Goal: Information Seeking & Learning: Learn about a topic

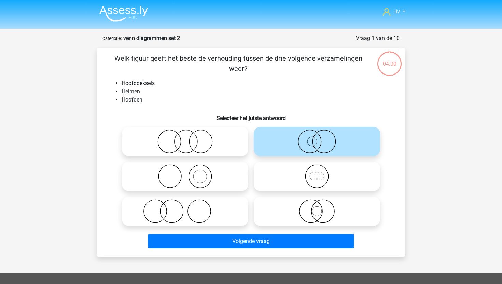
scroll to position [34, 0]
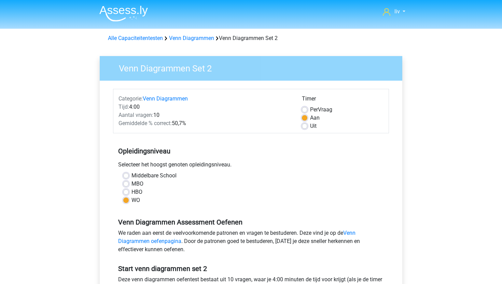
scroll to position [125, 0]
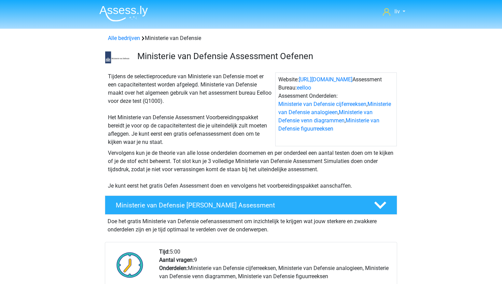
scroll to position [560, 0]
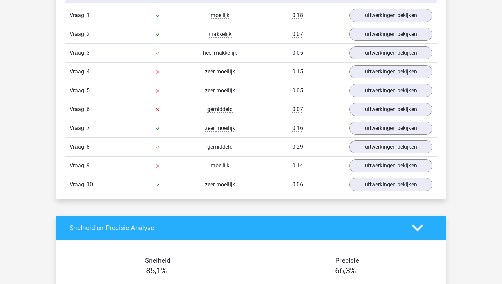
scroll to position [423, 0]
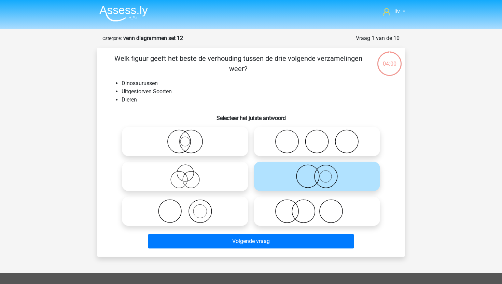
scroll to position [34, 0]
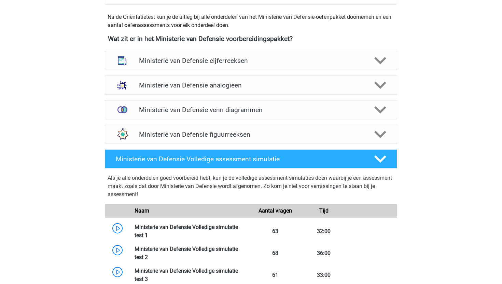
scroll to position [304, 0]
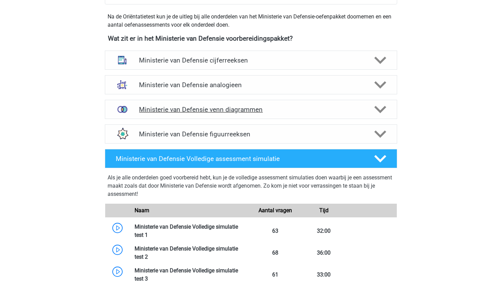
click at [190, 105] on div "Ministerie van Defensie venn diagrammen" at bounding box center [251, 109] width 293 height 19
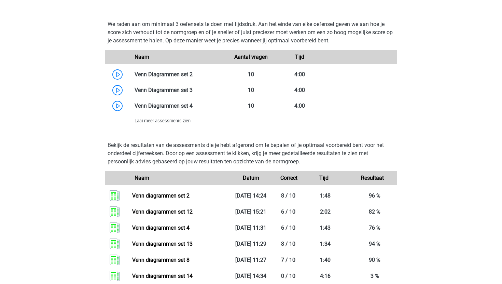
scroll to position [526, 0]
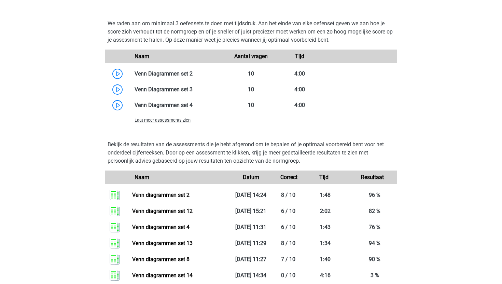
click at [176, 121] on span "Laat meer assessments zien" at bounding box center [163, 120] width 56 height 5
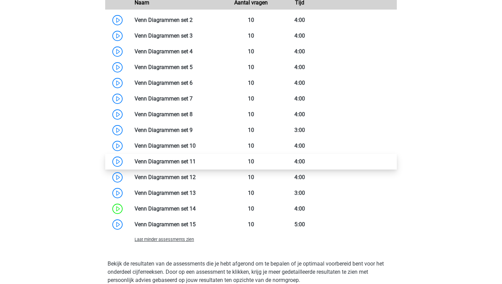
scroll to position [581, 0]
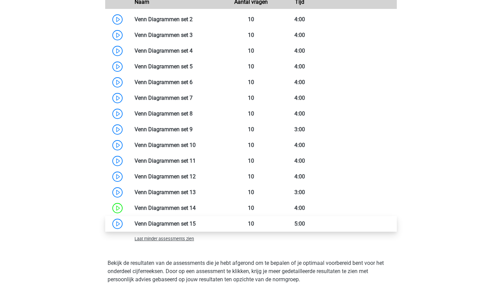
click at [196, 225] on link at bounding box center [196, 223] width 0 height 6
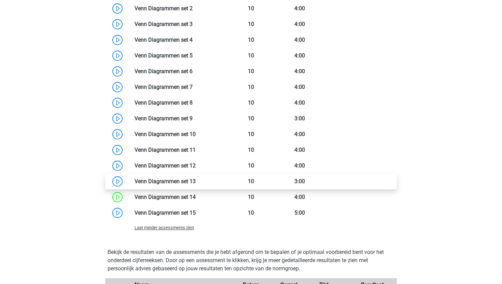
scroll to position [596, 0]
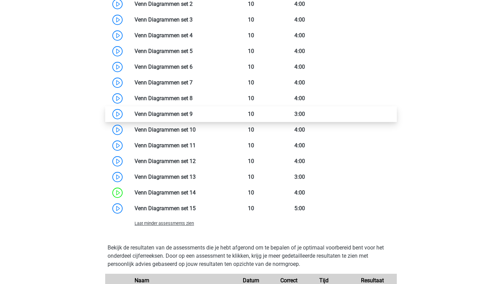
click at [193, 112] on link at bounding box center [193, 114] width 0 height 6
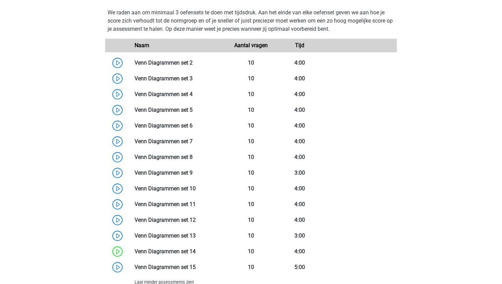
scroll to position [534, 0]
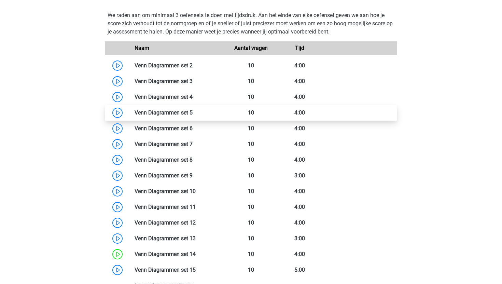
click at [193, 110] on link at bounding box center [193, 112] width 0 height 6
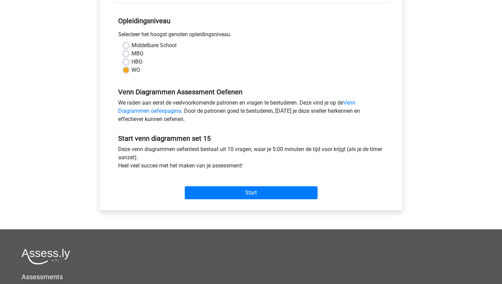
scroll to position [256, 0]
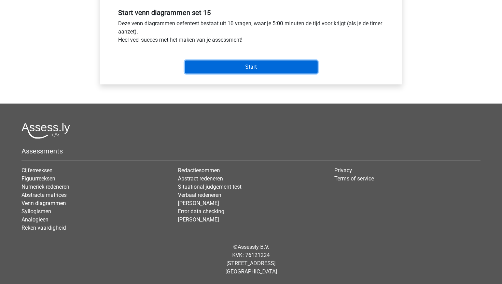
click at [276, 69] on input "Start" at bounding box center [251, 66] width 133 height 13
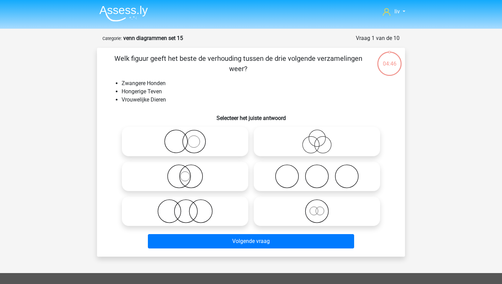
click at [321, 205] on input "radio" at bounding box center [319, 205] width 4 height 4
radio input "true"
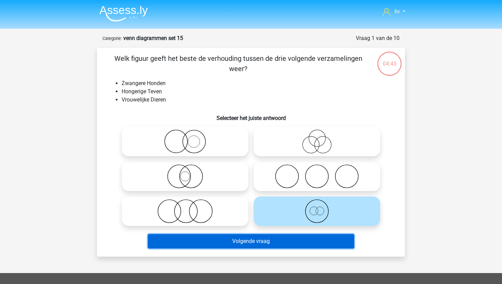
click at [281, 244] on button "Volgende vraag" at bounding box center [251, 241] width 207 height 14
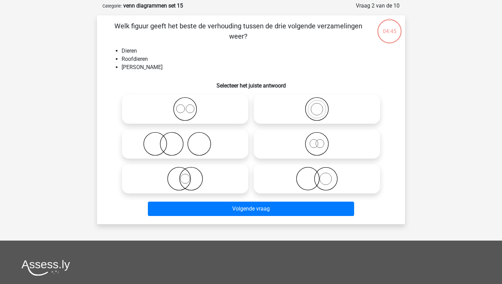
scroll to position [34, 0]
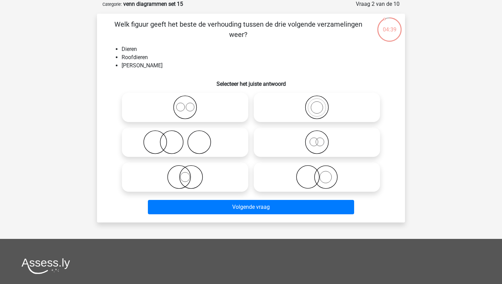
click at [307, 148] on icon at bounding box center [317, 142] width 121 height 24
click at [317, 139] on input "radio" at bounding box center [319, 136] width 4 height 4
radio input "true"
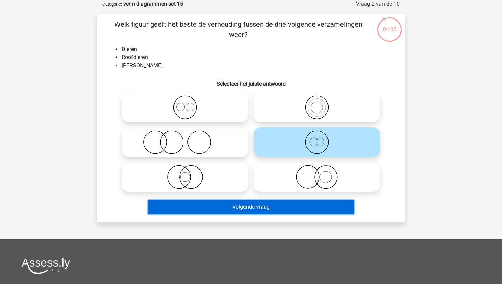
click at [266, 208] on button "Volgende vraag" at bounding box center [251, 207] width 207 height 14
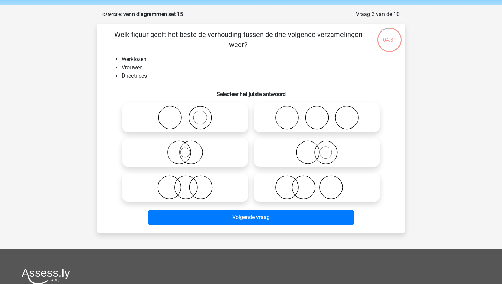
scroll to position [26, 0]
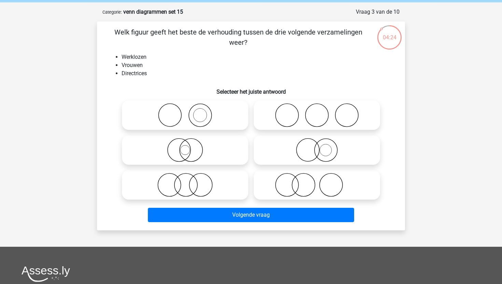
click at [292, 159] on icon at bounding box center [317, 150] width 121 height 24
click at [317, 147] on input "radio" at bounding box center [319, 144] width 4 height 4
radio input "true"
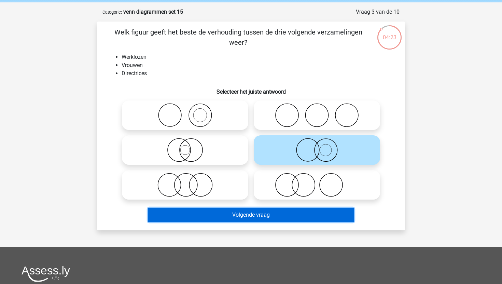
click at [269, 215] on button "Volgende vraag" at bounding box center [251, 215] width 207 height 14
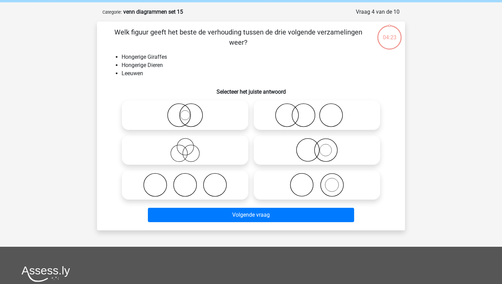
scroll to position [34, 0]
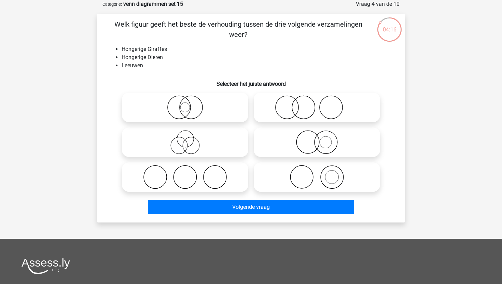
click at [296, 144] on icon at bounding box center [317, 142] width 121 height 24
click at [317, 139] on input "radio" at bounding box center [319, 136] width 4 height 4
radio input "true"
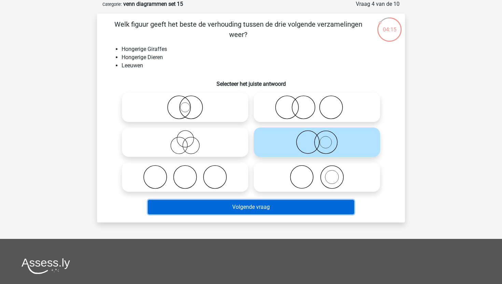
click at [268, 208] on button "Volgende vraag" at bounding box center [251, 207] width 207 height 14
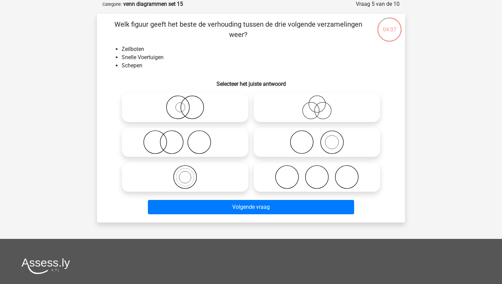
click at [223, 143] on icon at bounding box center [185, 142] width 121 height 24
click at [190, 139] on input "radio" at bounding box center [187, 136] width 4 height 4
radio input "true"
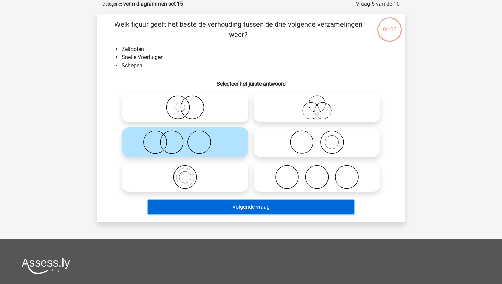
click at [221, 208] on button "Volgende vraag" at bounding box center [251, 207] width 207 height 14
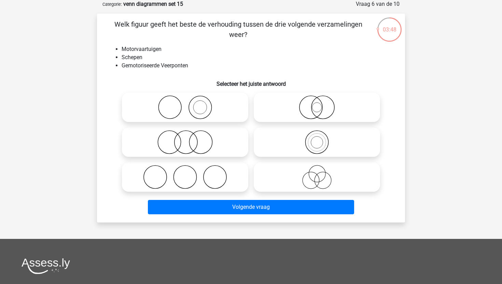
click at [295, 105] on icon at bounding box center [317, 107] width 121 height 24
click at [317, 104] on input "radio" at bounding box center [319, 101] width 4 height 4
radio input "true"
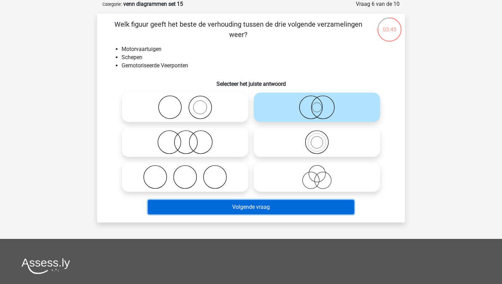
click at [267, 203] on button "Volgende vraag" at bounding box center [251, 207] width 207 height 14
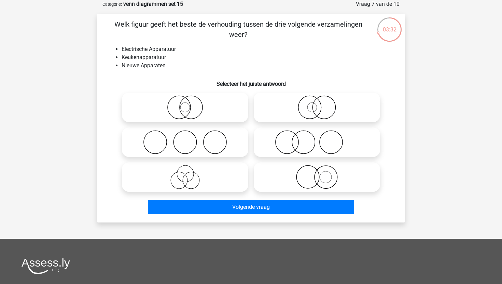
click at [307, 107] on icon at bounding box center [317, 107] width 121 height 24
click at [317, 104] on input "radio" at bounding box center [319, 101] width 4 height 4
radio input "true"
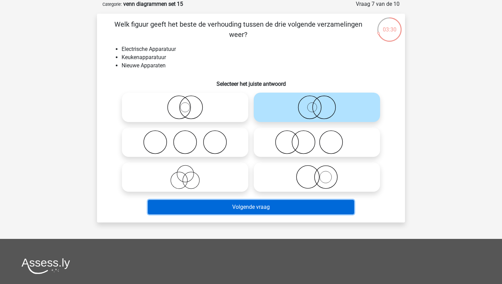
click at [249, 203] on button "Volgende vraag" at bounding box center [251, 207] width 207 height 14
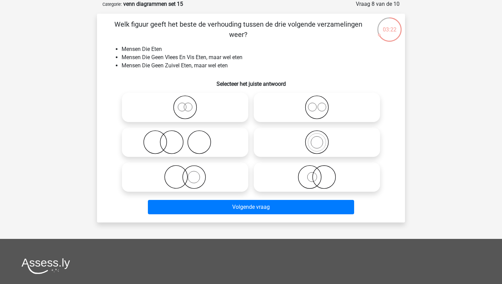
click at [244, 103] on icon at bounding box center [185, 107] width 121 height 24
click at [190, 103] on input "radio" at bounding box center [187, 101] width 4 height 4
radio input "true"
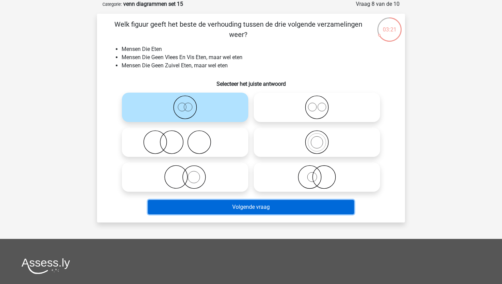
click at [229, 210] on button "Volgende vraag" at bounding box center [251, 207] width 207 height 14
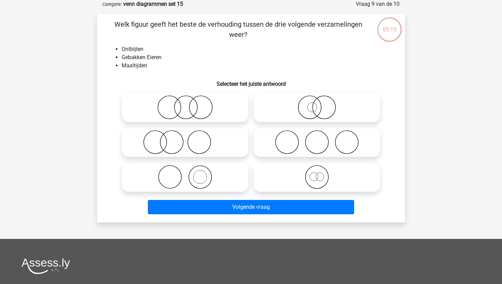
click at [215, 176] on icon at bounding box center [185, 177] width 121 height 24
click at [190, 174] on input "radio" at bounding box center [187, 171] width 4 height 4
radio input "true"
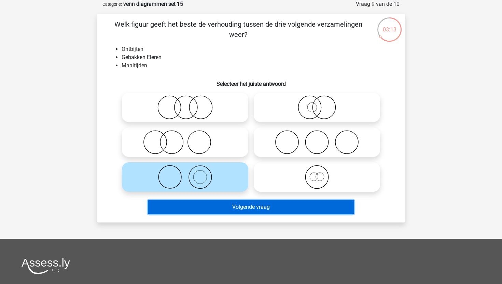
click at [211, 208] on button "Volgende vraag" at bounding box center [251, 207] width 207 height 14
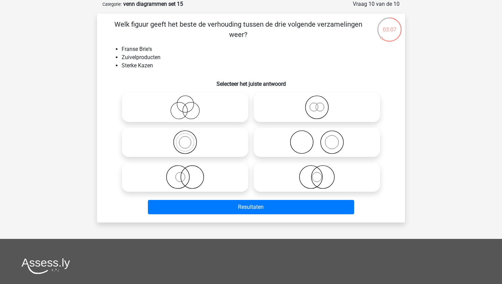
click at [325, 107] on icon at bounding box center [317, 107] width 121 height 24
click at [322, 104] on input "radio" at bounding box center [319, 101] width 4 height 4
radio input "true"
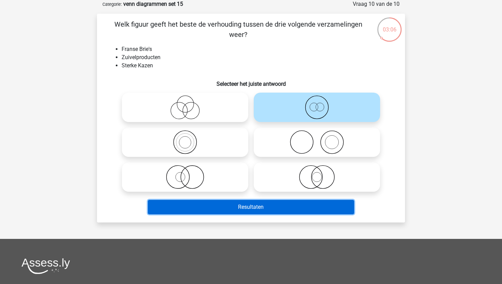
click at [273, 203] on button "Resultaten" at bounding box center [251, 207] width 207 height 14
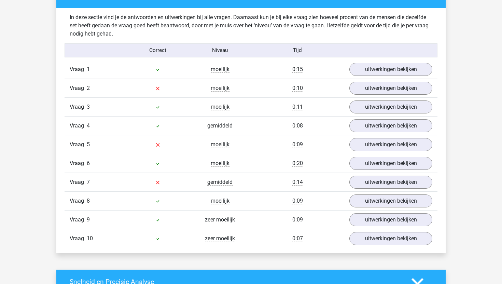
scroll to position [391, 0]
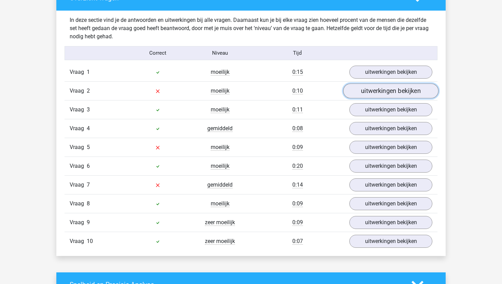
click at [368, 84] on link "uitwerkingen bekijken" at bounding box center [390, 90] width 95 height 15
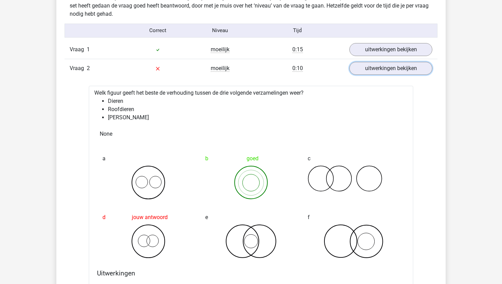
scroll to position [415, 0]
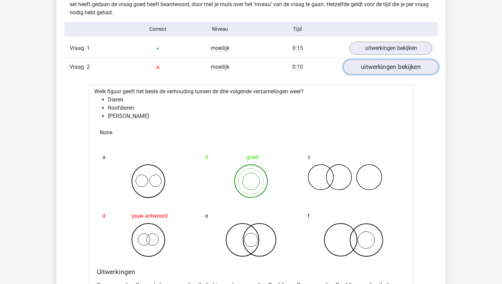
click at [373, 68] on link "uitwerkingen bekijken" at bounding box center [390, 66] width 95 height 15
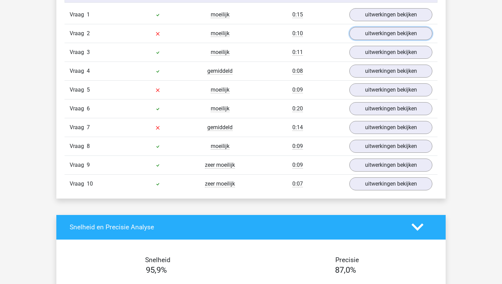
scroll to position [452, 0]
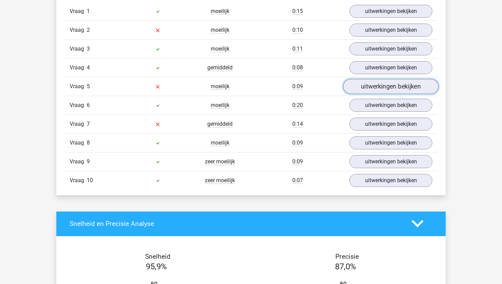
click at [362, 86] on link "uitwerkingen bekijken" at bounding box center [390, 86] width 95 height 15
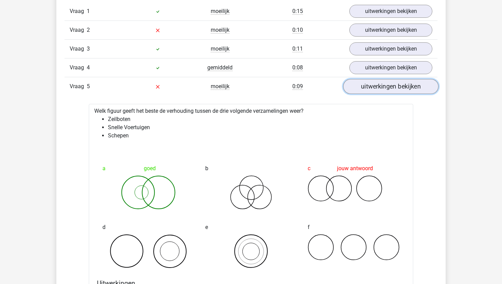
click at [362, 87] on link "uitwerkingen bekijken" at bounding box center [390, 86] width 95 height 15
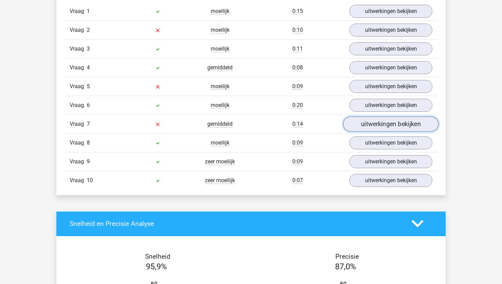
click at [353, 128] on link "uitwerkingen bekijken" at bounding box center [390, 124] width 95 height 15
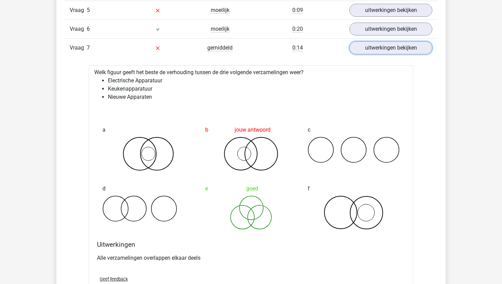
scroll to position [532, 0]
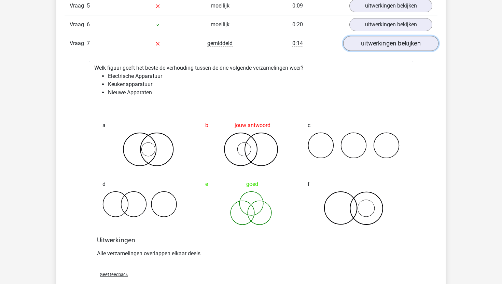
click at [392, 45] on link "uitwerkingen bekijken" at bounding box center [390, 43] width 95 height 15
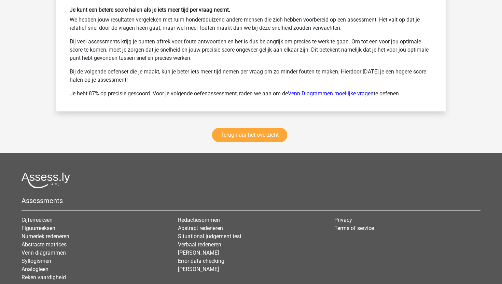
scroll to position [969, 0]
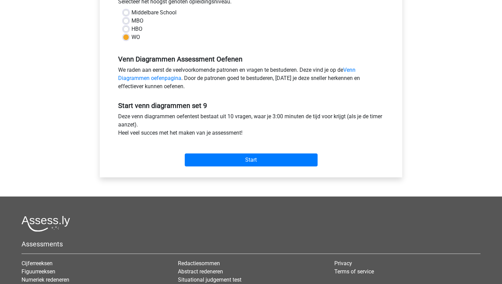
scroll to position [256, 0]
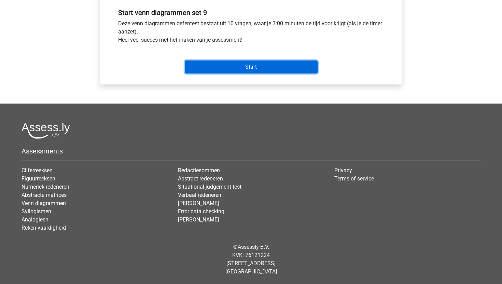
click at [277, 65] on input "Start" at bounding box center [251, 66] width 133 height 13
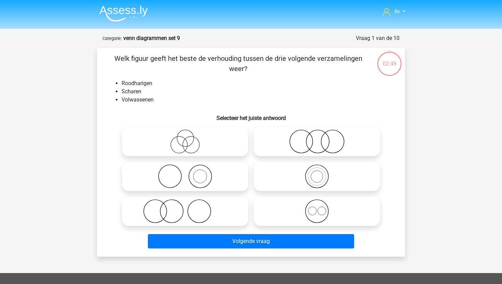
click at [186, 216] on icon at bounding box center [185, 211] width 121 height 24
click at [186, 208] on input "radio" at bounding box center [187, 205] width 4 height 4
radio input "true"
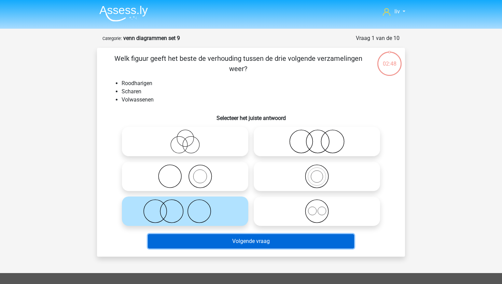
click at [195, 241] on button "Volgende vraag" at bounding box center [251, 241] width 207 height 14
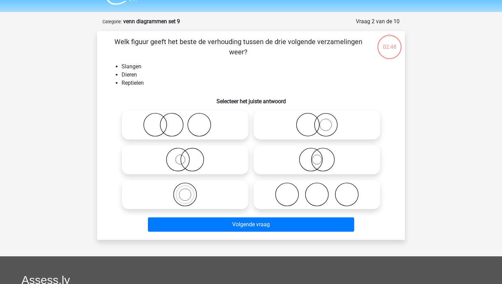
scroll to position [34, 0]
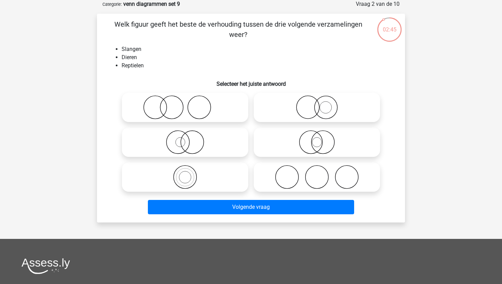
click at [223, 171] on icon at bounding box center [185, 177] width 121 height 24
click at [190, 171] on input "radio" at bounding box center [187, 171] width 4 height 4
radio input "true"
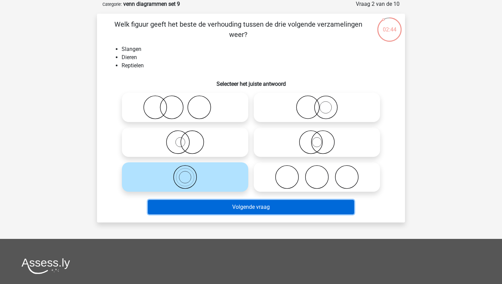
click at [226, 206] on button "Volgende vraag" at bounding box center [251, 207] width 207 height 14
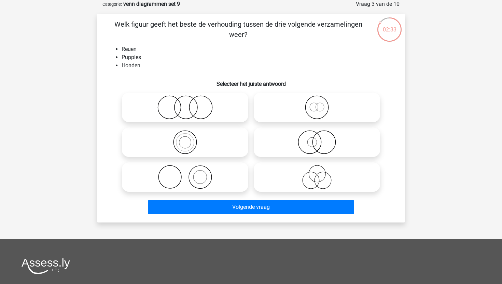
click at [289, 100] on icon at bounding box center [317, 107] width 121 height 24
click at [317, 100] on input "radio" at bounding box center [319, 101] width 4 height 4
radio input "true"
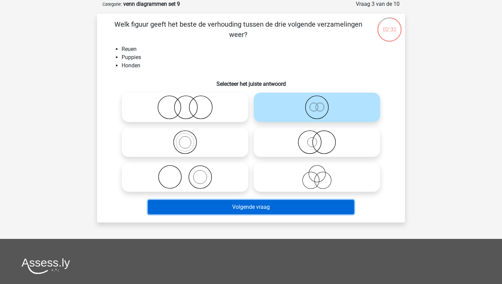
click at [251, 212] on button "Volgende vraag" at bounding box center [251, 207] width 207 height 14
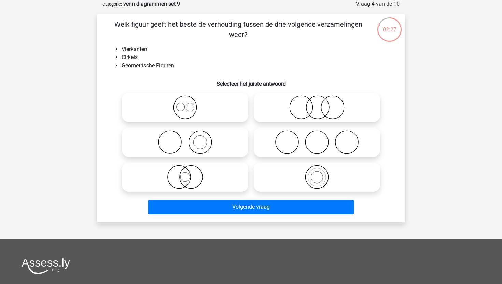
click at [239, 105] on icon at bounding box center [185, 107] width 121 height 24
click at [190, 104] on input "radio" at bounding box center [187, 101] width 4 height 4
radio input "true"
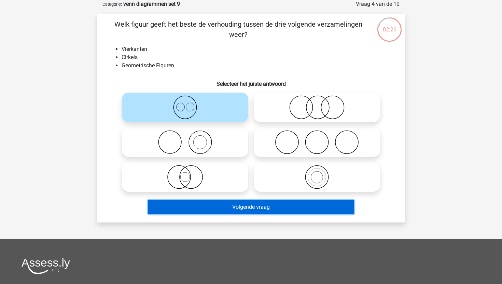
click at [247, 208] on button "Volgende vraag" at bounding box center [251, 207] width 207 height 14
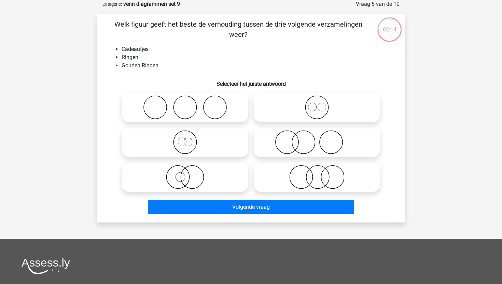
click at [218, 167] on icon at bounding box center [185, 177] width 121 height 24
click at [190, 169] on input "radio" at bounding box center [187, 171] width 4 height 4
radio input "true"
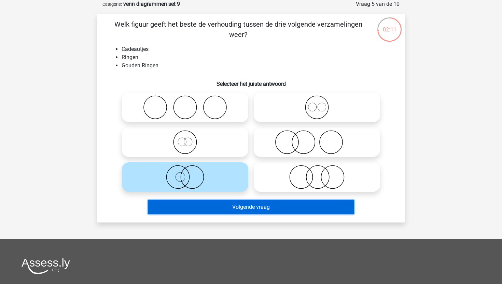
click at [221, 203] on button "Volgende vraag" at bounding box center [251, 207] width 207 height 14
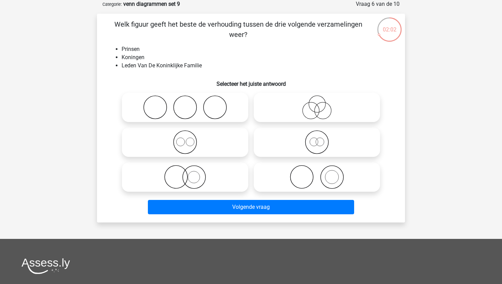
click at [242, 145] on icon at bounding box center [185, 142] width 121 height 24
click at [190, 139] on input "radio" at bounding box center [187, 136] width 4 height 4
radio input "true"
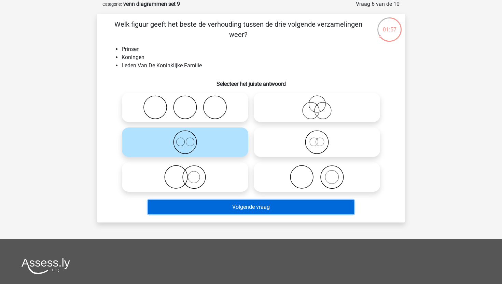
click at [246, 204] on button "Volgende vraag" at bounding box center [251, 207] width 207 height 14
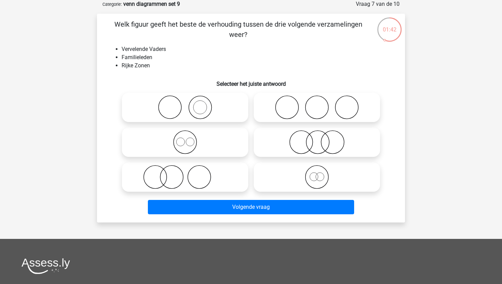
click at [300, 181] on icon at bounding box center [317, 177] width 121 height 24
click at [317, 174] on input "radio" at bounding box center [319, 171] width 4 height 4
radio input "true"
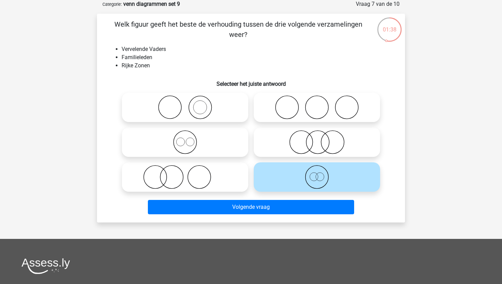
click at [303, 136] on icon at bounding box center [317, 142] width 121 height 24
click at [317, 136] on input "radio" at bounding box center [319, 136] width 4 height 4
radio input "true"
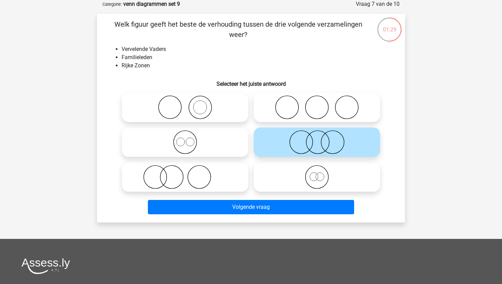
click at [309, 185] on icon at bounding box center [317, 177] width 121 height 24
click at [317, 174] on input "radio" at bounding box center [319, 171] width 4 height 4
radio input "true"
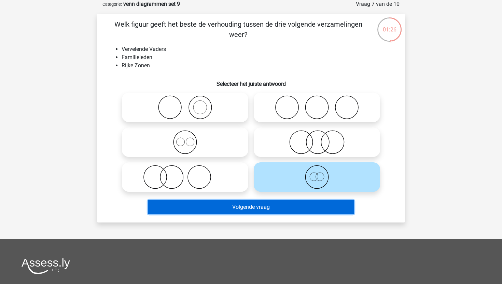
click at [286, 209] on button "Volgende vraag" at bounding box center [251, 207] width 207 height 14
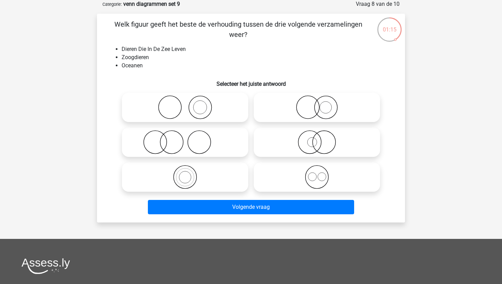
click at [240, 141] on icon at bounding box center [185, 142] width 121 height 24
click at [190, 139] on input "radio" at bounding box center [187, 136] width 4 height 4
radio input "true"
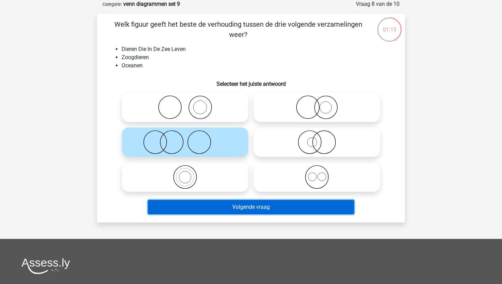
click at [241, 208] on button "Volgende vraag" at bounding box center [251, 207] width 207 height 14
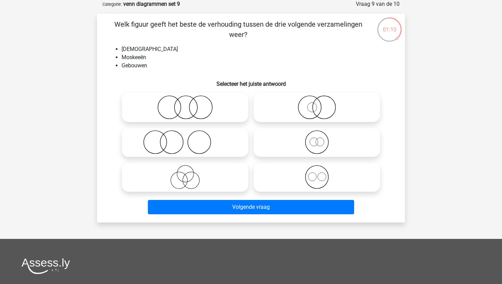
click at [300, 175] on icon at bounding box center [317, 177] width 121 height 24
click at [317, 174] on input "radio" at bounding box center [319, 171] width 4 height 4
radio input "true"
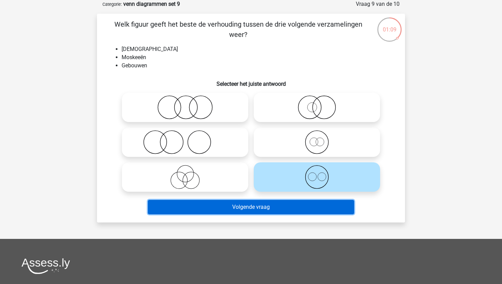
click at [273, 208] on button "Volgende vraag" at bounding box center [251, 207] width 207 height 14
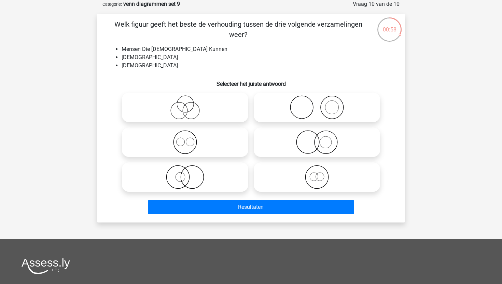
click at [223, 103] on icon at bounding box center [185, 107] width 121 height 24
click at [190, 103] on input "radio" at bounding box center [187, 101] width 4 height 4
radio input "true"
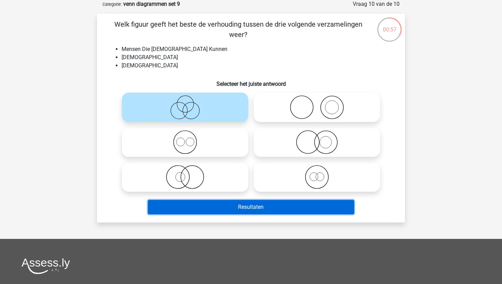
click at [213, 206] on button "Resultaten" at bounding box center [251, 207] width 207 height 14
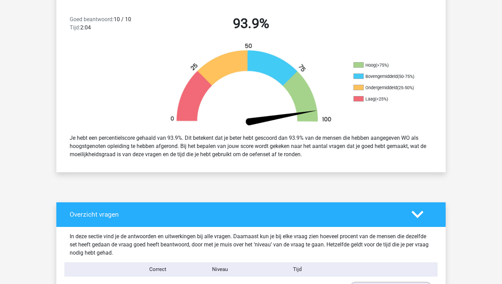
scroll to position [170, 0]
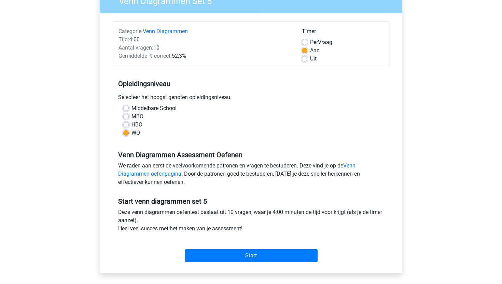
scroll to position [256, 0]
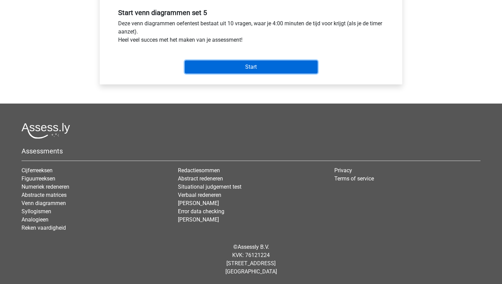
click at [299, 70] on input "Start" at bounding box center [251, 66] width 133 height 13
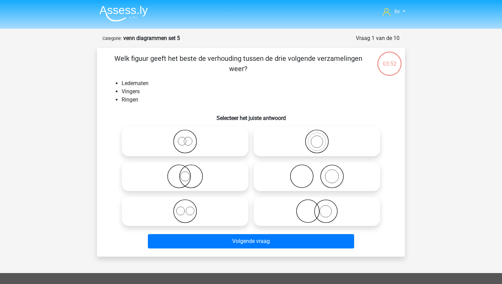
click at [273, 173] on icon at bounding box center [317, 176] width 121 height 24
click at [317, 173] on input "radio" at bounding box center [319, 170] width 4 height 4
radio input "true"
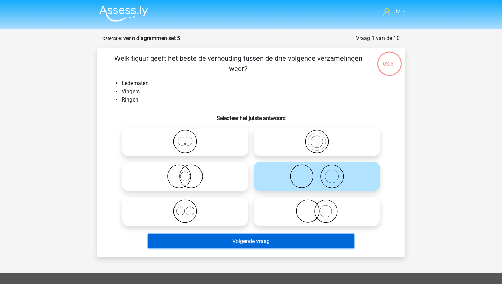
click at [250, 242] on button "Volgende vraag" at bounding box center [251, 241] width 207 height 14
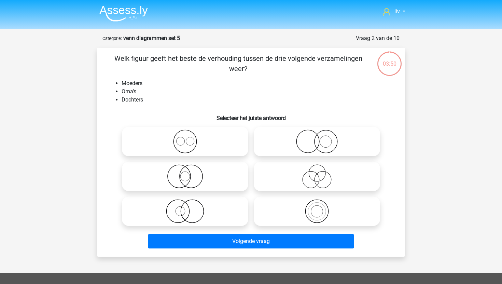
scroll to position [34, 0]
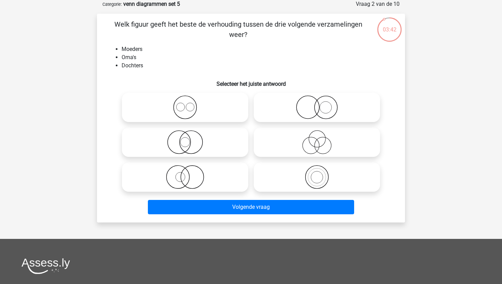
click at [303, 103] on icon at bounding box center [317, 107] width 121 height 24
click at [317, 103] on input "radio" at bounding box center [319, 101] width 4 height 4
radio input "true"
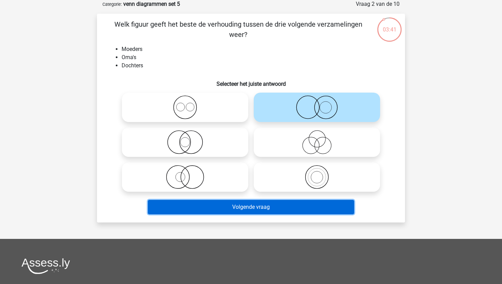
click at [250, 204] on button "Volgende vraag" at bounding box center [251, 207] width 207 height 14
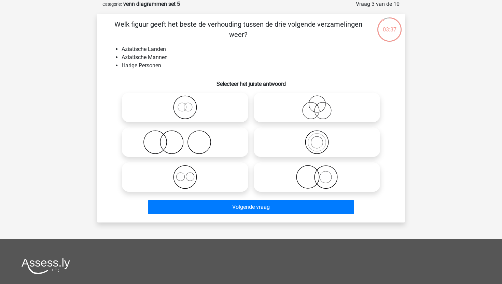
click at [215, 141] on icon at bounding box center [185, 142] width 121 height 24
click at [190, 139] on input "radio" at bounding box center [187, 136] width 4 height 4
radio input "true"
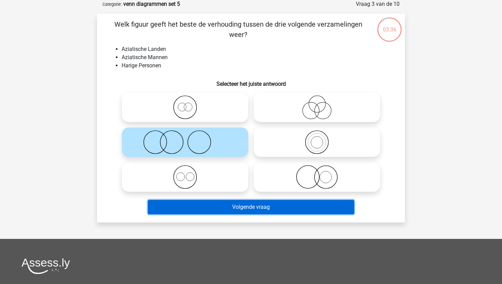
click at [237, 205] on button "Volgende vraag" at bounding box center [251, 207] width 207 height 14
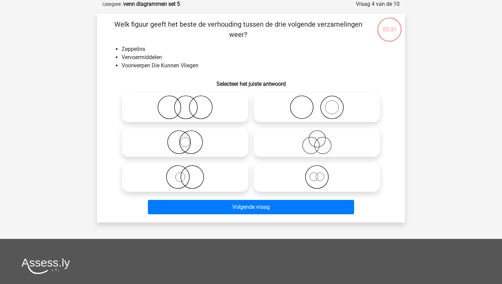
click at [225, 127] on div at bounding box center [185, 142] width 132 height 35
click at [225, 147] on icon at bounding box center [185, 142] width 121 height 24
click at [190, 139] on input "radio" at bounding box center [187, 136] width 4 height 4
radio input "true"
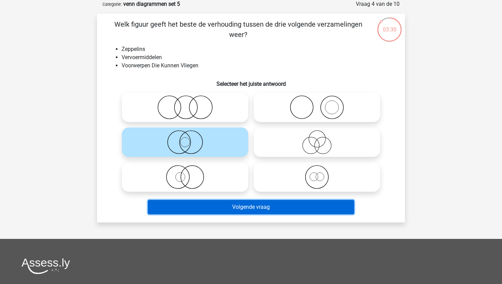
click at [227, 209] on button "Volgende vraag" at bounding box center [251, 207] width 207 height 14
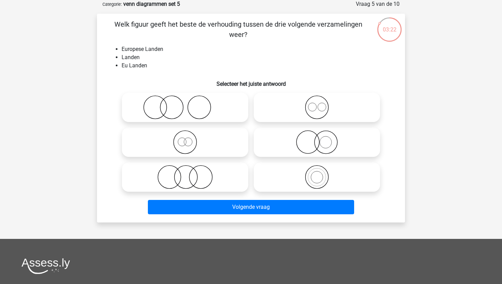
click at [209, 142] on icon at bounding box center [185, 142] width 121 height 24
click at [190, 139] on input "radio" at bounding box center [187, 136] width 4 height 4
radio input "true"
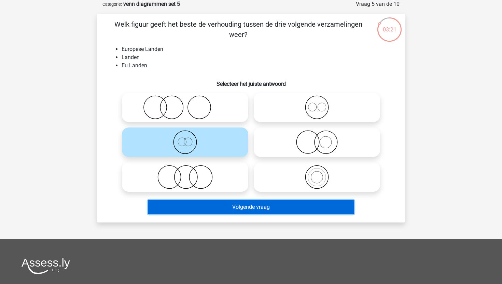
click at [211, 202] on button "Volgende vraag" at bounding box center [251, 207] width 207 height 14
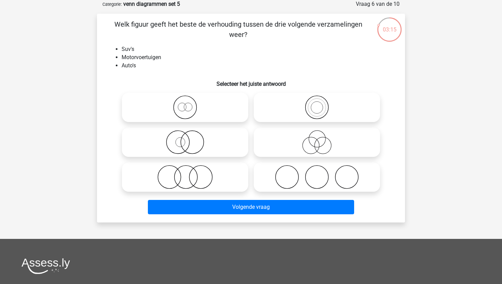
click at [317, 99] on icon at bounding box center [317, 107] width 121 height 24
click at [317, 99] on input "radio" at bounding box center [319, 101] width 4 height 4
radio input "true"
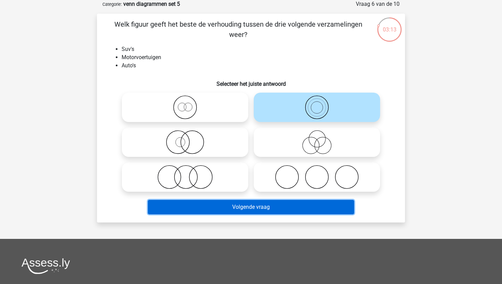
click at [244, 209] on button "Volgende vraag" at bounding box center [251, 207] width 207 height 14
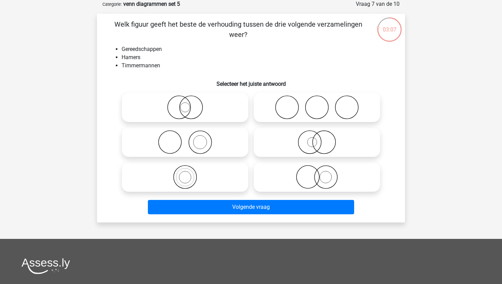
click at [231, 148] on icon at bounding box center [185, 142] width 121 height 24
click at [190, 139] on input "radio" at bounding box center [187, 136] width 4 height 4
radio input "true"
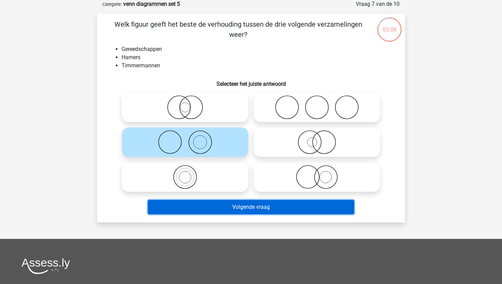
click at [230, 208] on button "Volgende vraag" at bounding box center [251, 207] width 207 height 14
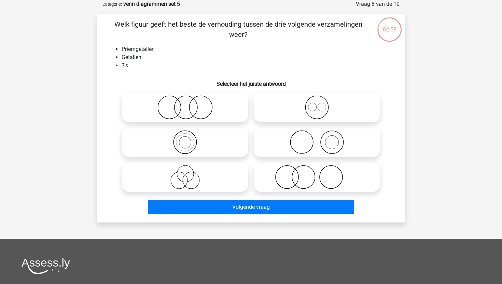
click at [224, 133] on icon at bounding box center [185, 142] width 121 height 24
click at [190, 134] on input "radio" at bounding box center [187, 136] width 4 height 4
radio input "true"
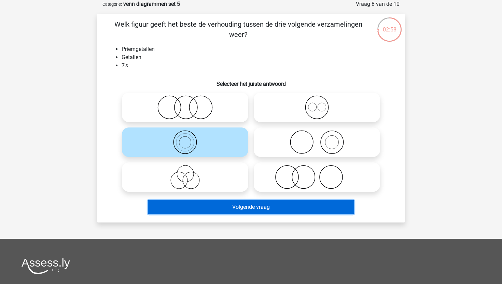
click at [222, 212] on button "Volgende vraag" at bounding box center [251, 207] width 207 height 14
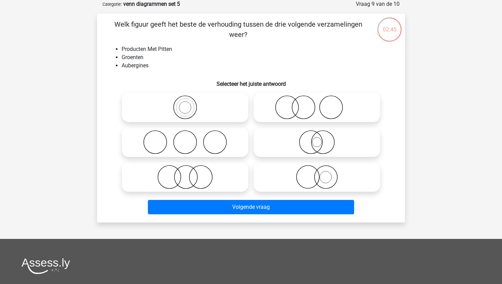
click at [222, 96] on icon at bounding box center [185, 107] width 121 height 24
click at [190, 99] on input "radio" at bounding box center [187, 101] width 4 height 4
radio input "true"
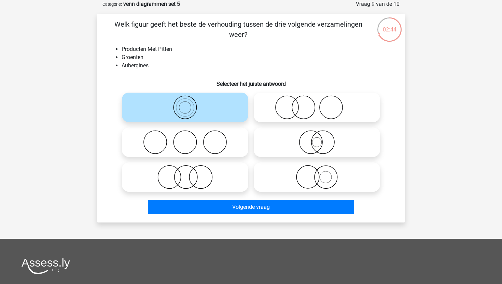
click at [209, 171] on icon at bounding box center [185, 177] width 121 height 24
click at [190, 171] on input "radio" at bounding box center [187, 171] width 4 height 4
radio input "true"
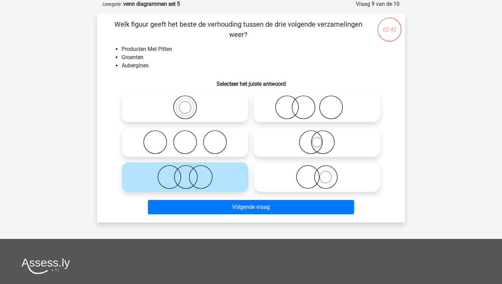
click at [280, 181] on icon at bounding box center [317, 177] width 121 height 24
click at [317, 174] on input "radio" at bounding box center [319, 171] width 4 height 4
radio input "true"
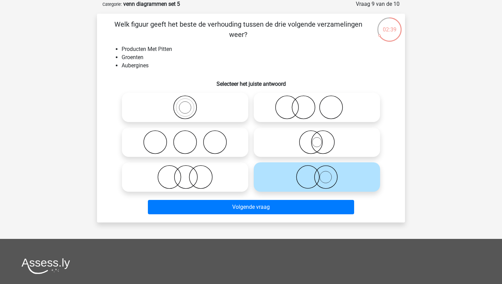
click at [290, 145] on icon at bounding box center [317, 142] width 121 height 24
click at [317, 139] on input "radio" at bounding box center [319, 136] width 4 height 4
radio input "true"
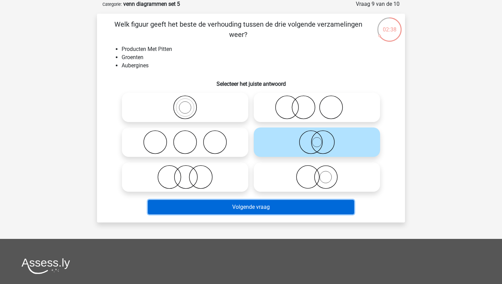
click at [269, 209] on button "Volgende vraag" at bounding box center [251, 207] width 207 height 14
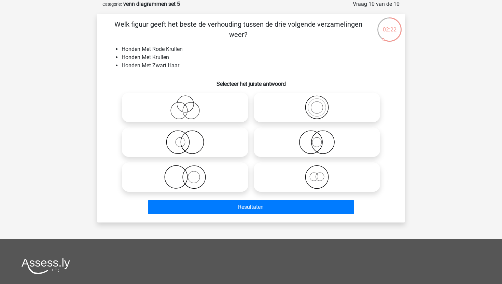
click at [195, 196] on div "Resultaten" at bounding box center [251, 205] width 286 height 23
click at [199, 187] on icon at bounding box center [185, 177] width 121 height 24
click at [190, 174] on input "radio" at bounding box center [187, 171] width 4 height 4
radio input "true"
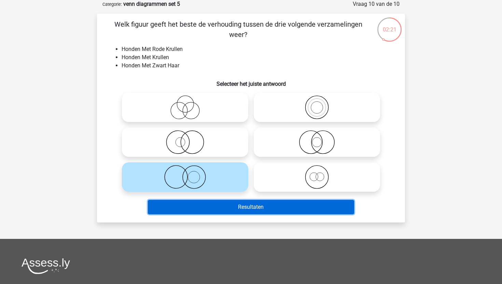
click at [210, 204] on button "Resultaten" at bounding box center [251, 207] width 207 height 14
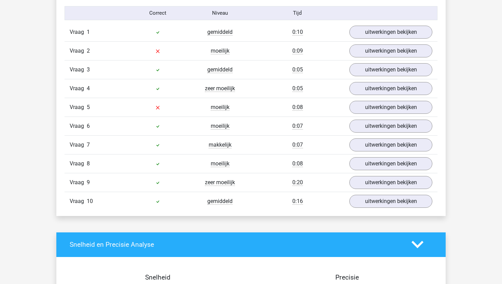
scroll to position [427, 0]
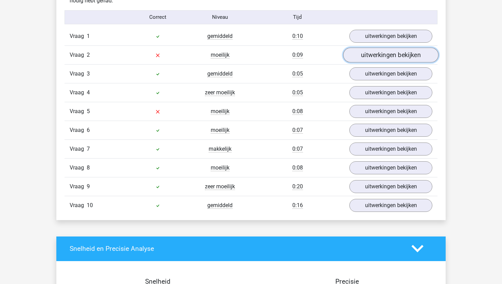
click at [363, 57] on link "uitwerkingen bekijken" at bounding box center [390, 55] width 95 height 15
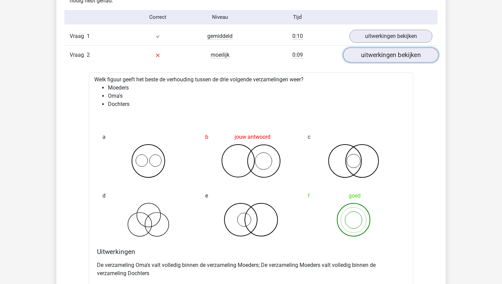
click at [363, 57] on link "uitwerkingen bekijken" at bounding box center [390, 55] width 95 height 15
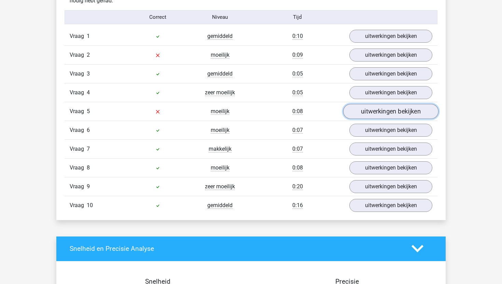
click at [370, 112] on link "uitwerkingen bekijken" at bounding box center [390, 111] width 95 height 15
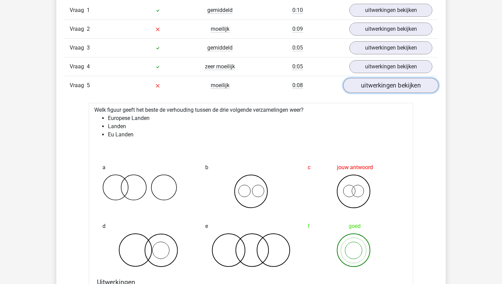
scroll to position [452, 0]
click at [378, 87] on link "uitwerkingen bekijken" at bounding box center [390, 85] width 95 height 15
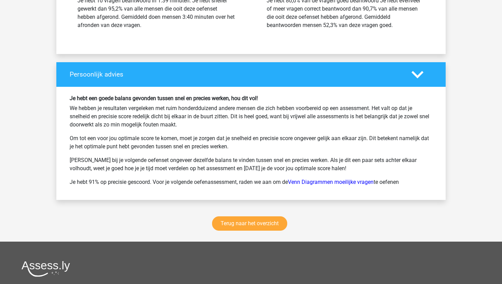
scroll to position [969, 0]
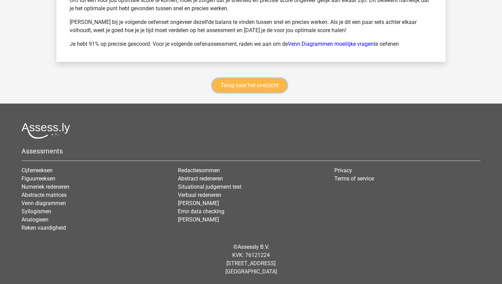
click at [235, 91] on link "Terug naar het overzicht" at bounding box center [249, 85] width 75 height 14
